Goal: Book appointment/travel/reservation

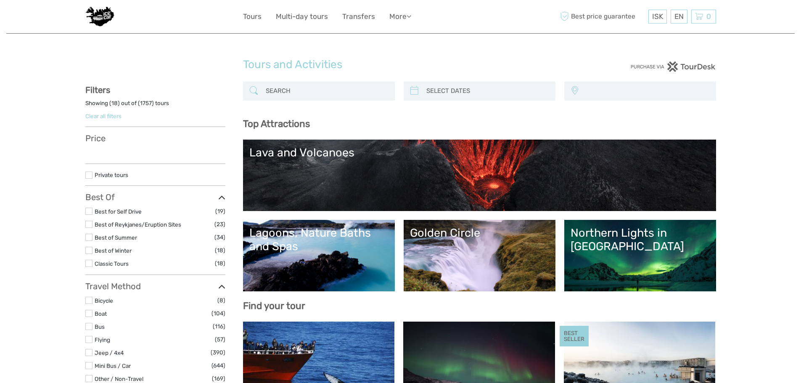
select select
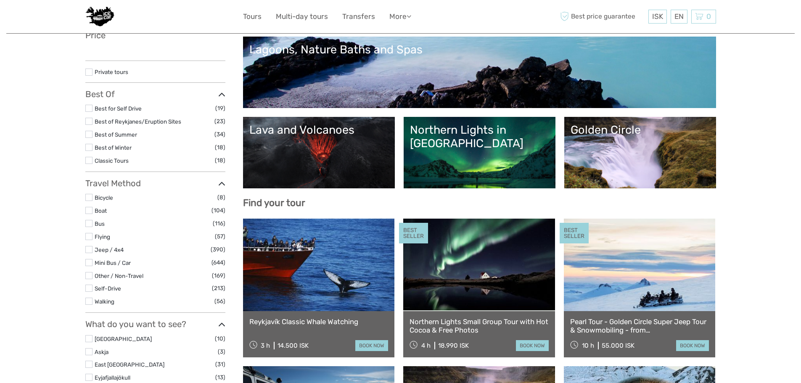
scroll to position [105, 0]
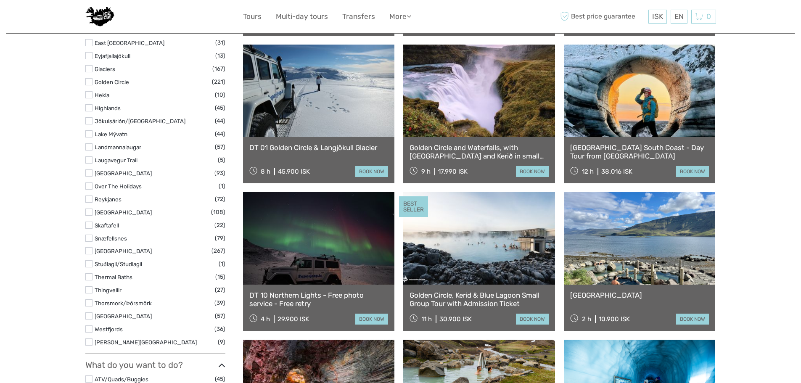
select select
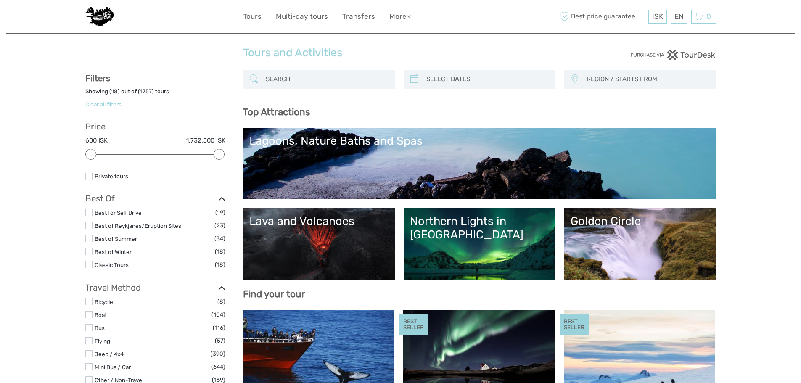
scroll to position [0, 0]
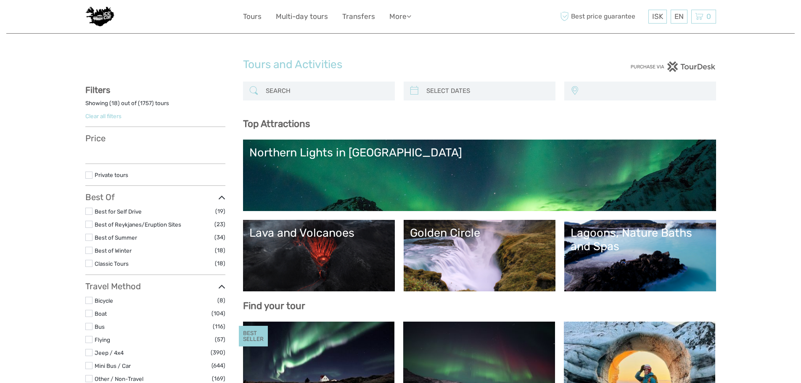
select select
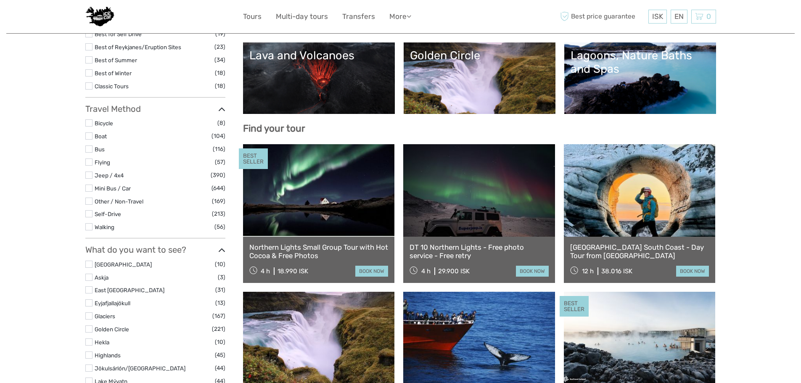
select select
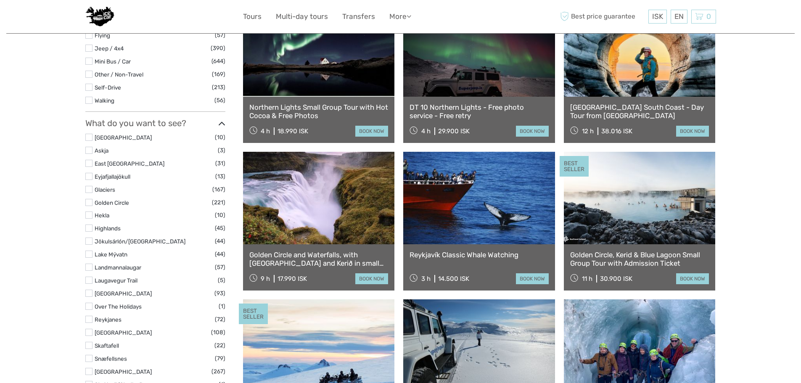
scroll to position [316, 0]
